Goal: Find specific page/section: Find specific page/section

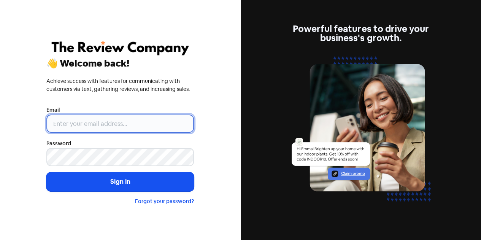
click at [68, 123] on input "email" at bounding box center [120, 123] width 148 height 18
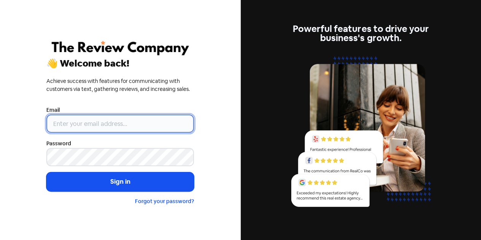
type input "[EMAIL_ADDRESS][DOMAIN_NAME]"
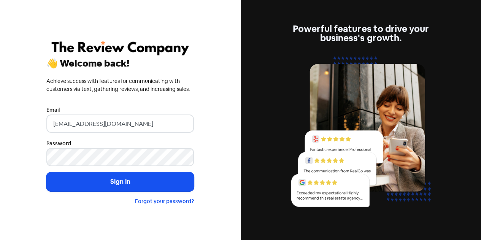
click at [46, 172] on button "Sign in" at bounding box center [120, 181] width 148 height 19
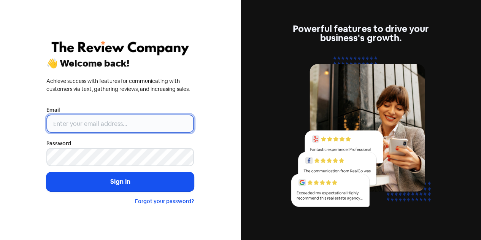
click at [79, 121] on input "email" at bounding box center [120, 123] width 148 height 18
type input "[EMAIL_ADDRESS][DOMAIN_NAME]"
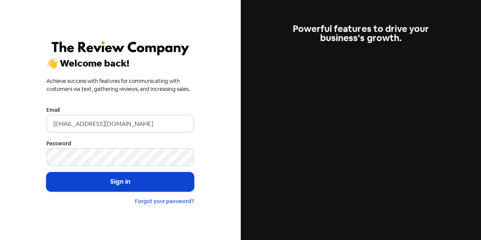
click at [121, 186] on button "Sign in" at bounding box center [120, 181] width 148 height 19
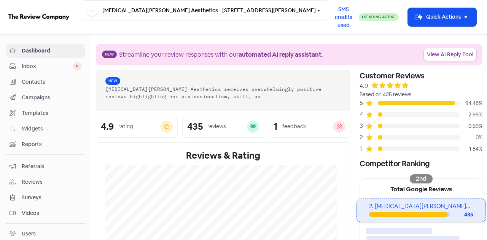
click at [38, 83] on span "Contacts" at bounding box center [52, 82] width 60 height 8
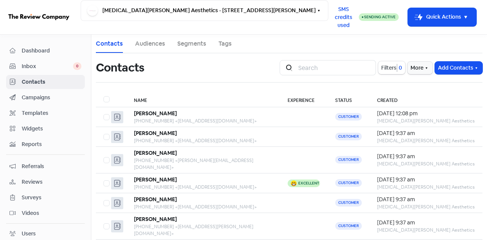
click at [37, 51] on span "Dashboard" at bounding box center [52, 51] width 60 height 8
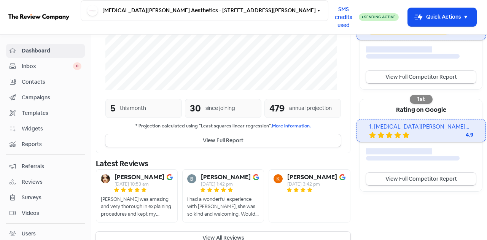
scroll to position [194, 0]
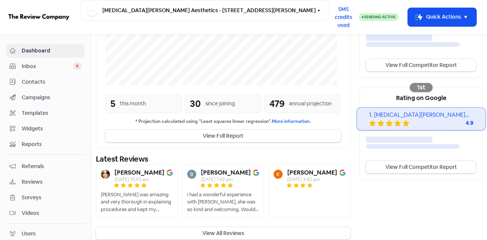
click at [224, 227] on button "View All Reviews" at bounding box center [223, 233] width 254 height 13
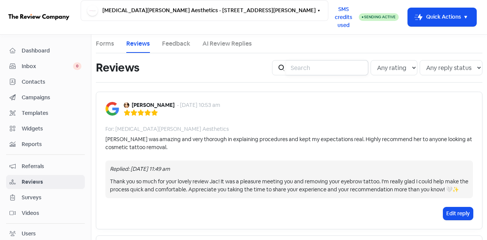
click at [310, 68] on input "search" at bounding box center [327, 67] width 82 height 15
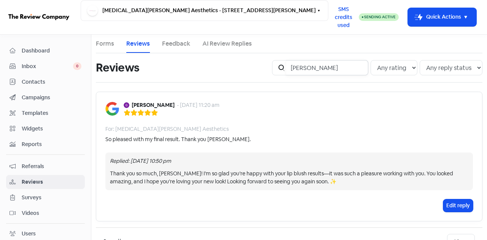
drag, startPoint x: 294, startPoint y: 76, endPoint x: 279, endPoint y: 78, distance: 15.4
click at [279, 78] on div "Icon For Search [PERSON_NAME] Any rating 5 star 4 star 3 star 2 star 1 star Any…" at bounding box center [376, 68] width 219 height 24
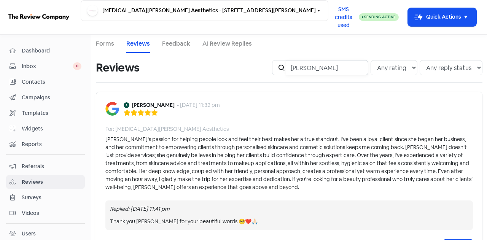
drag, startPoint x: 320, startPoint y: 70, endPoint x: 272, endPoint y: 73, distance: 47.3
click at [272, 73] on div "Icon For Search amanda" at bounding box center [320, 67] width 96 height 15
type input "marissa"
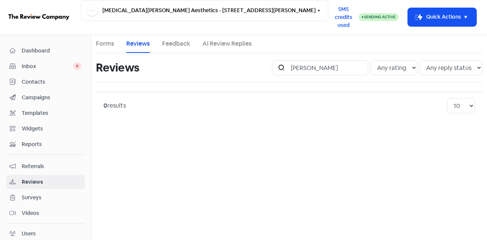
click at [23, 83] on span "Contacts" at bounding box center [52, 82] width 60 height 8
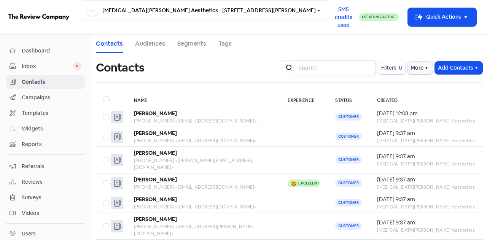
click at [334, 68] on input "search" at bounding box center [335, 67] width 82 height 15
type input "mariss"
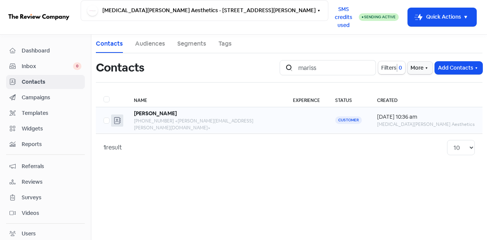
click at [309, 119] on td at bounding box center [306, 120] width 42 height 27
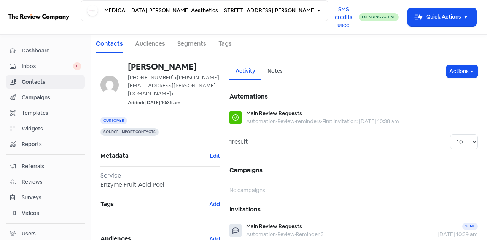
click at [37, 80] on span "Contacts" at bounding box center [52, 82] width 60 height 8
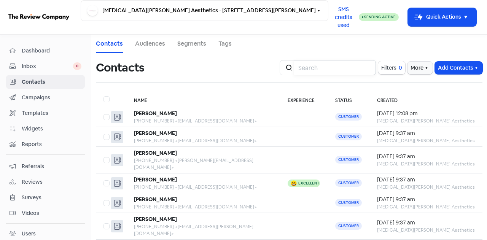
click at [305, 65] on input "search" at bounding box center [335, 67] width 82 height 15
type input "brandan"
